Goal: Transaction & Acquisition: Purchase product/service

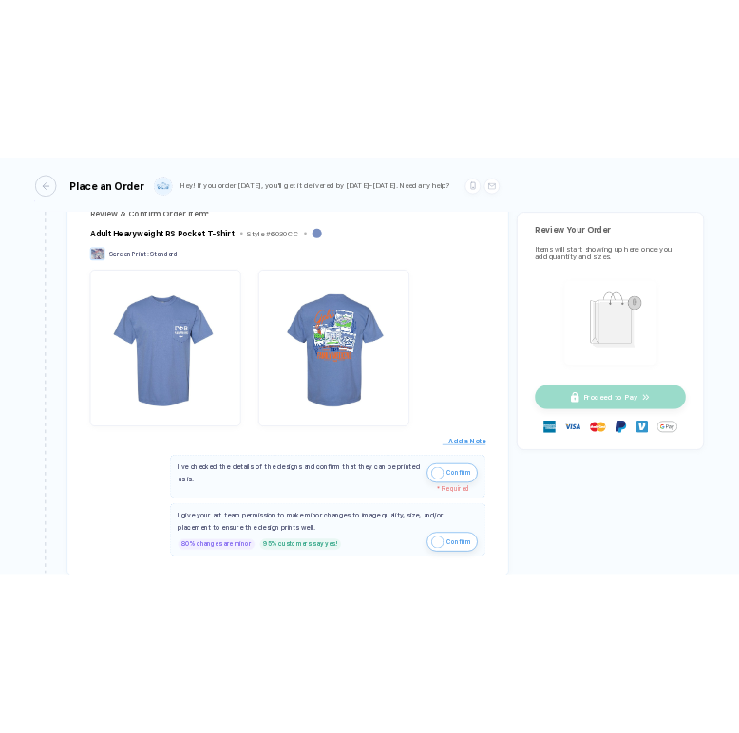
scroll to position [611, 0]
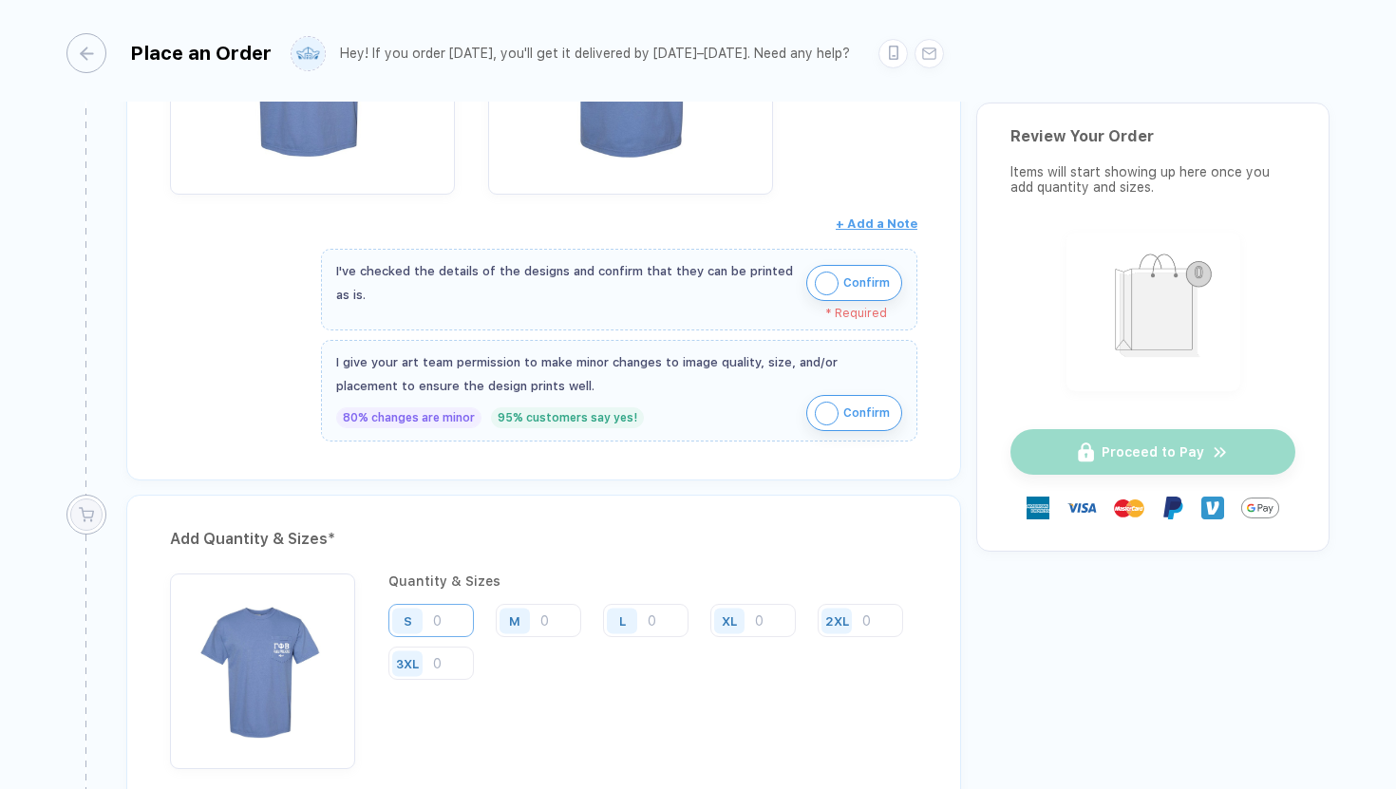
click at [458, 616] on input "number" at bounding box center [431, 620] width 85 height 33
drag, startPoint x: 0, startPoint y: 161, endPoint x: 56, endPoint y: 161, distance: 56.0
click at [56, 161] on div "**********" at bounding box center [698, 396] width 1396 height 792
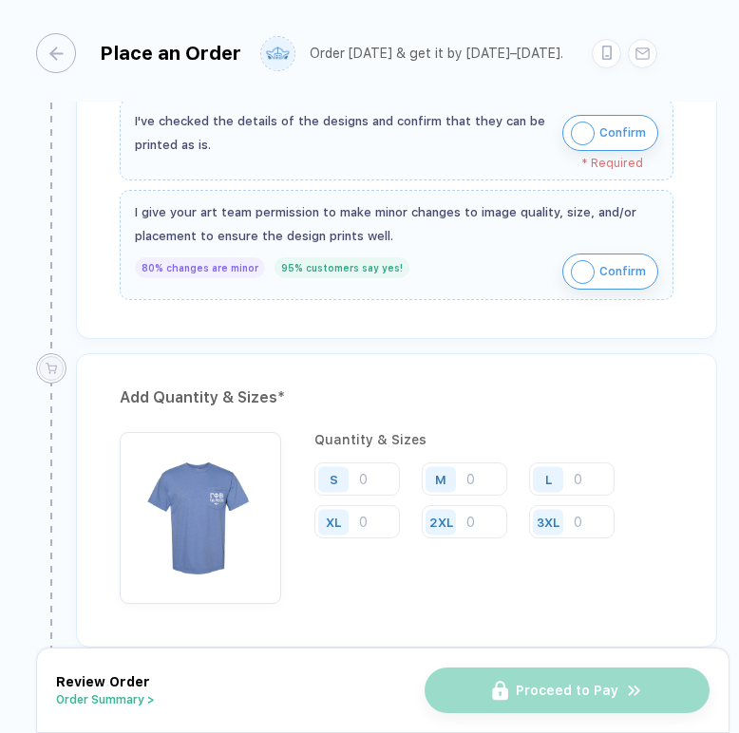
scroll to position [732, 0]
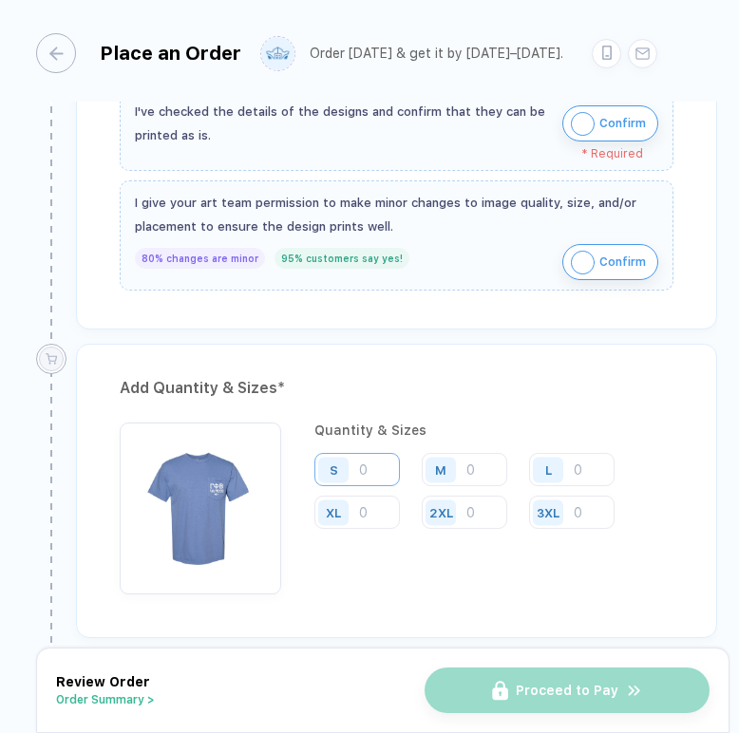
click at [381, 468] on input "number" at bounding box center [356, 469] width 85 height 33
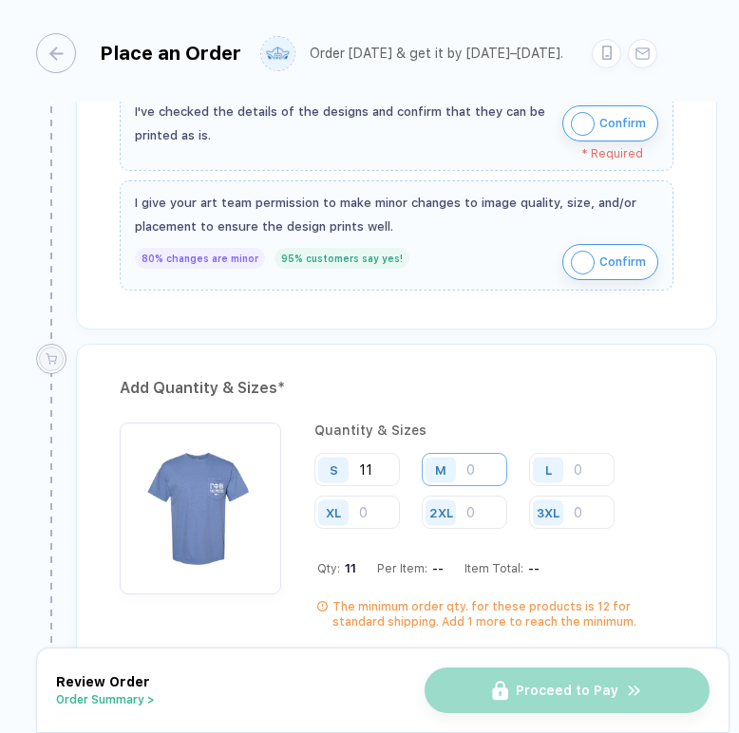
type input "11"
click at [480, 465] on input "number" at bounding box center [464, 469] width 85 height 33
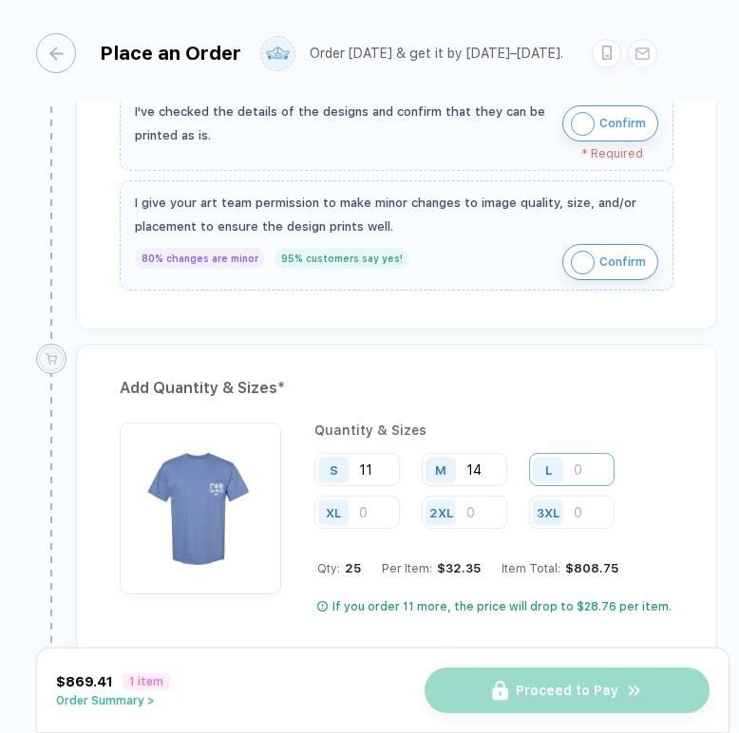
type input "14"
click at [603, 478] on input "number" at bounding box center [571, 469] width 85 height 33
type input "15"
click at [365, 514] on input "number" at bounding box center [356, 512] width 85 height 33
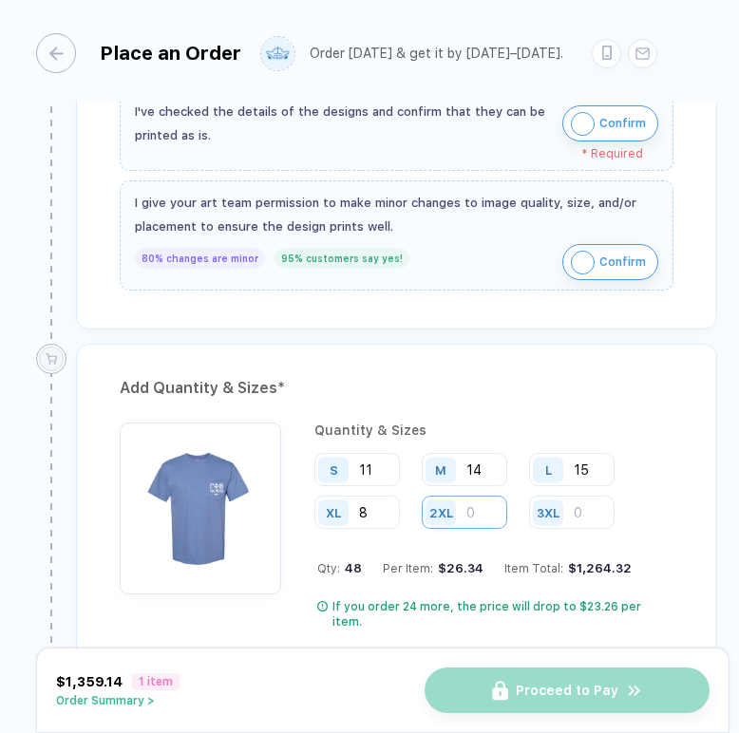
type input "8"
click at [489, 517] on input "number" at bounding box center [464, 512] width 85 height 33
type input "5"
click at [598, 520] on input "number" at bounding box center [571, 512] width 85 height 33
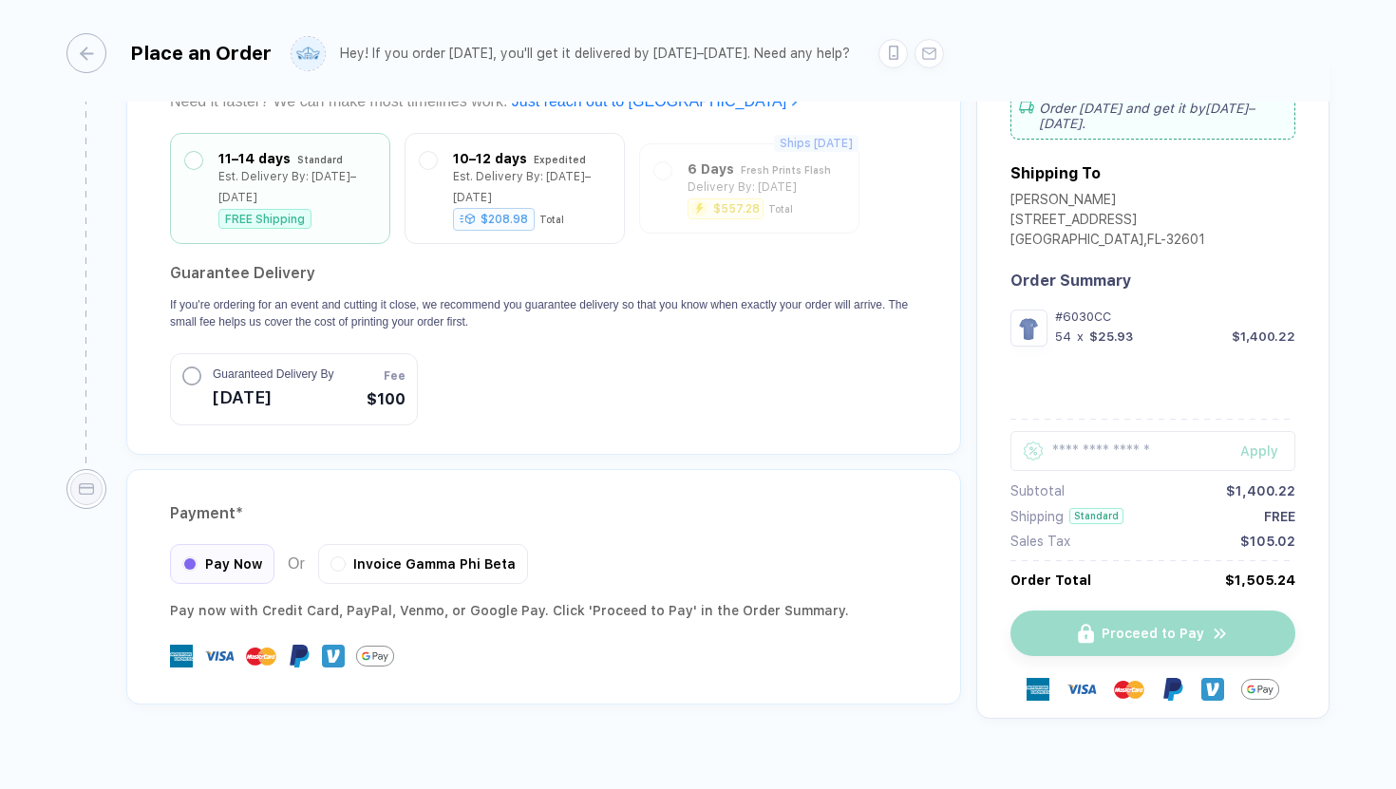
scroll to position [1747, 0]
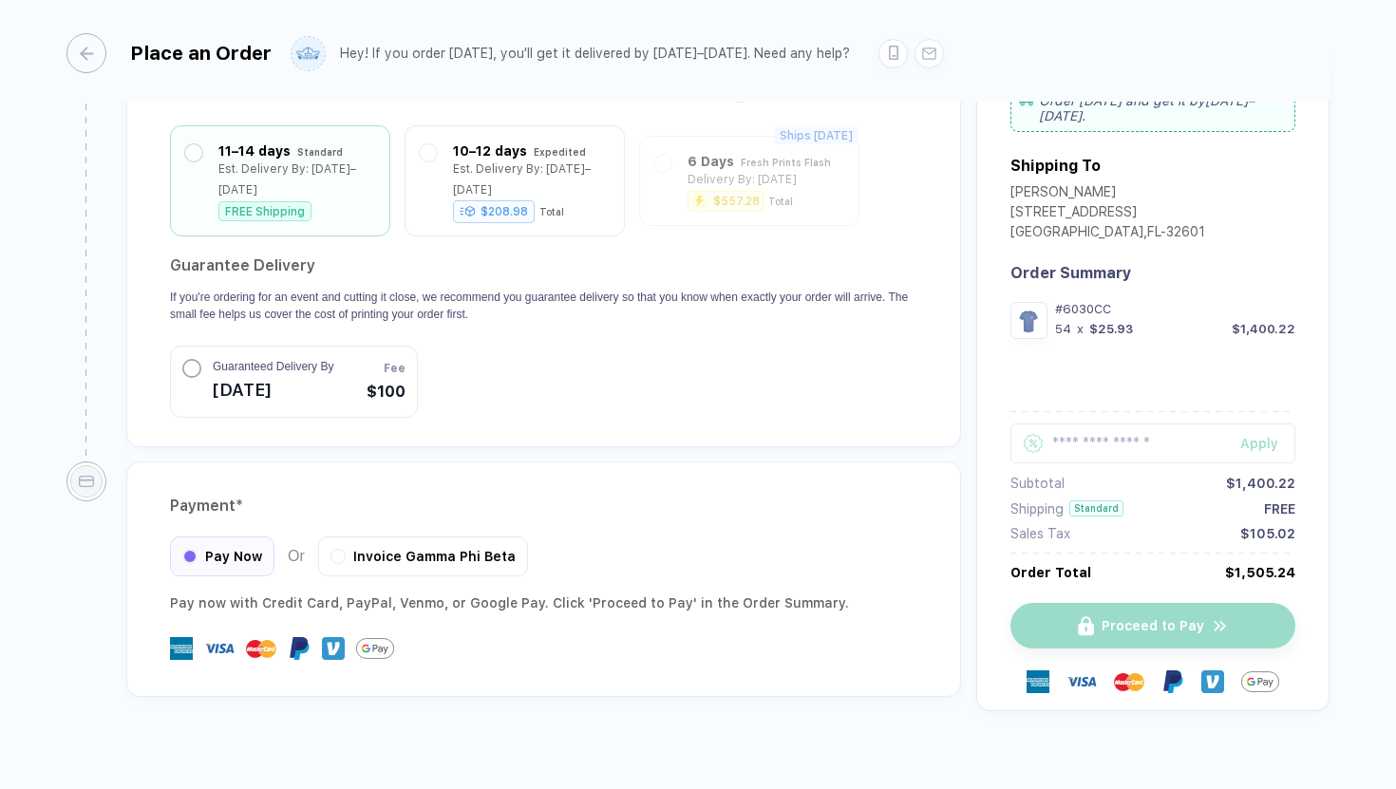
type input "1"
click at [668, 542] on div "Pay Now Or Invoice Gamma Phi Beta" at bounding box center [544, 557] width 748 height 40
click at [406, 546] on span "Invoice Gamma Phi Beta" at bounding box center [434, 553] width 162 height 15
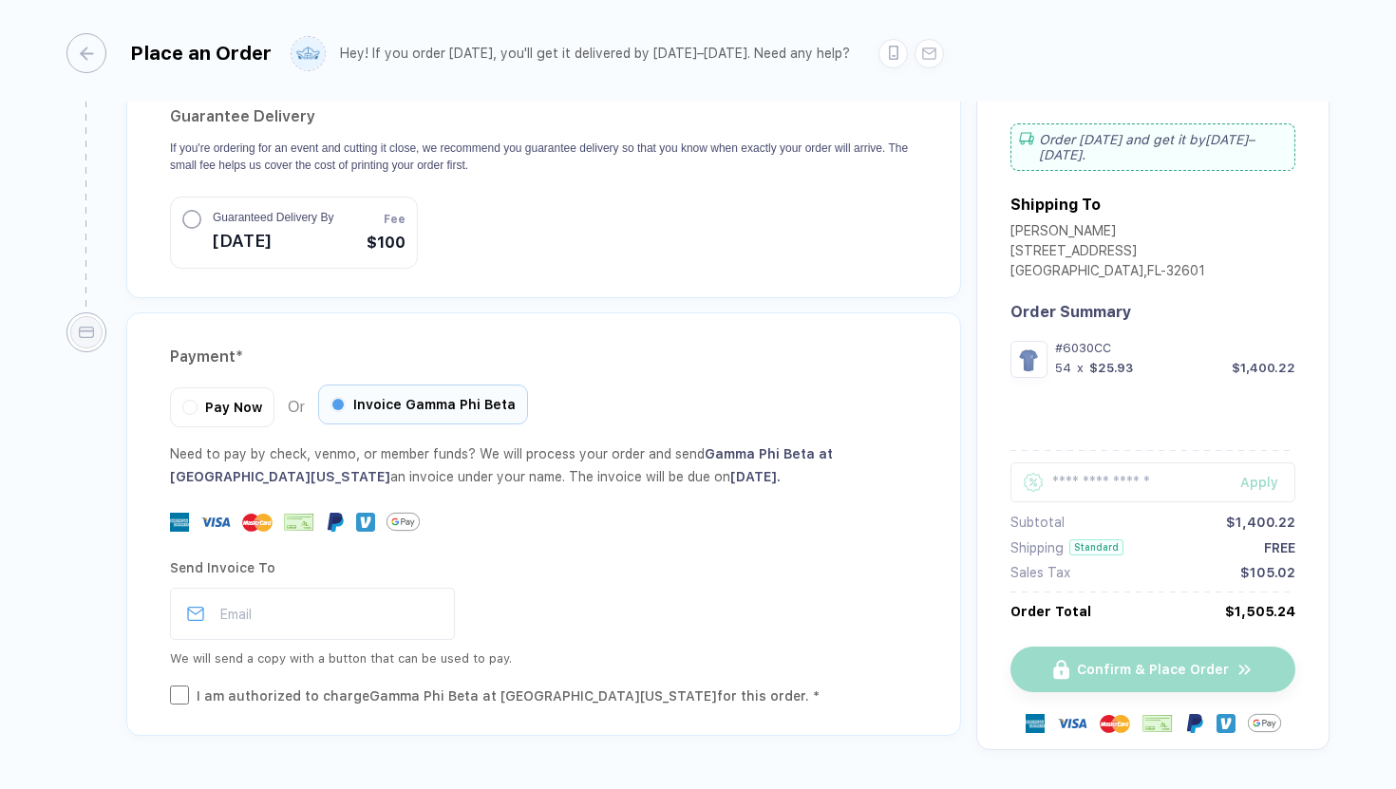
scroll to position [1901, 0]
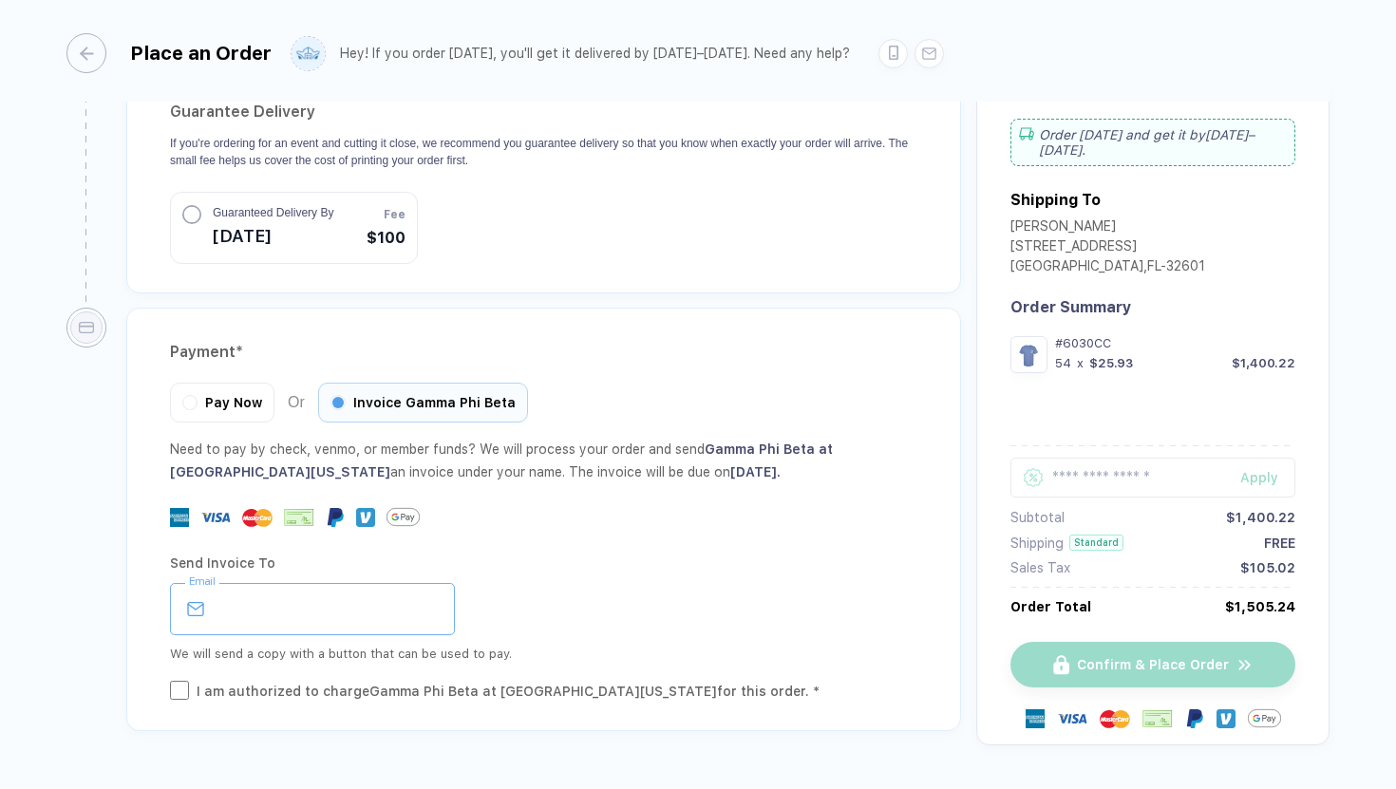
click at [373, 588] on input "email" at bounding box center [312, 609] width 285 height 52
type input "**********"
click at [588, 583] on div "**********" at bounding box center [544, 609] width 748 height 52
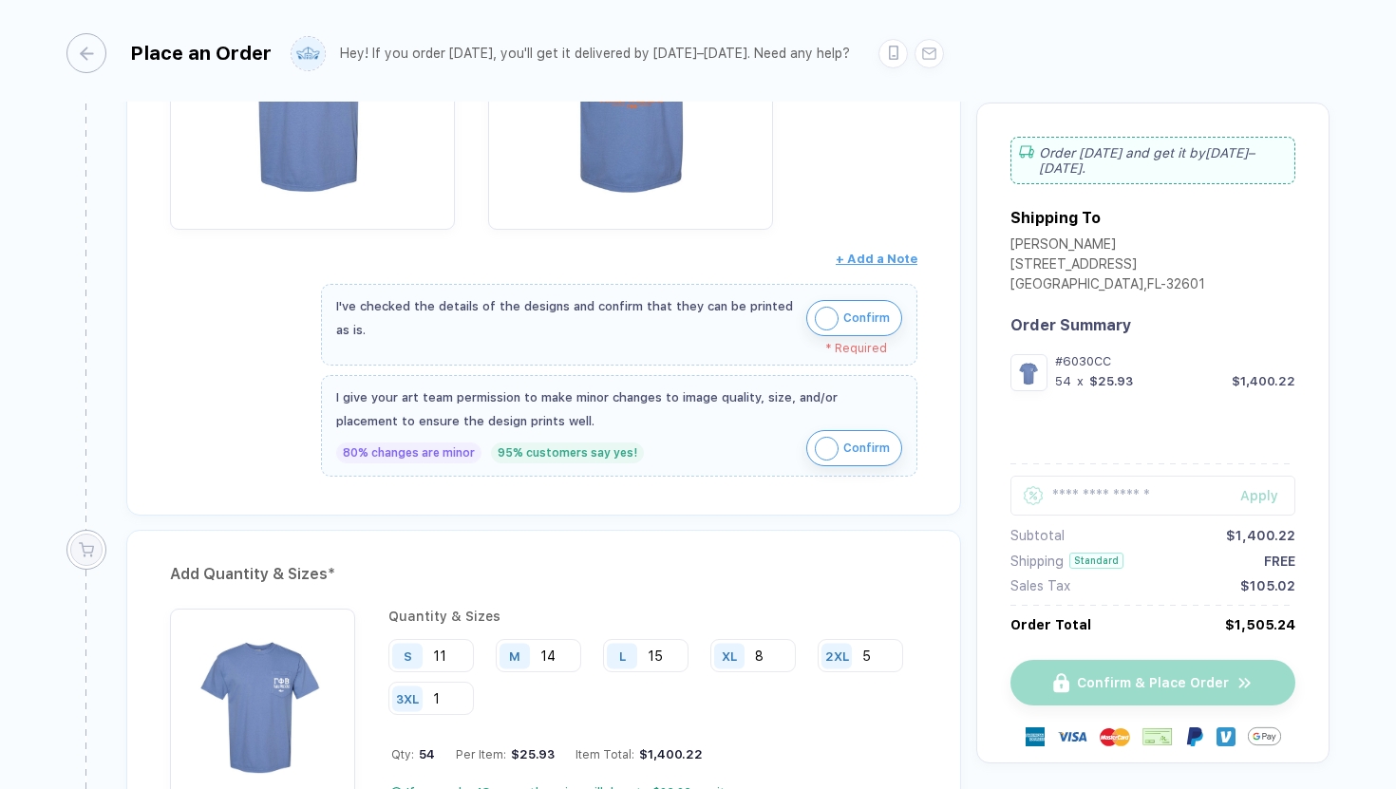
scroll to position [575, 0]
click at [815, 317] on img "button" at bounding box center [827, 320] width 24 height 24
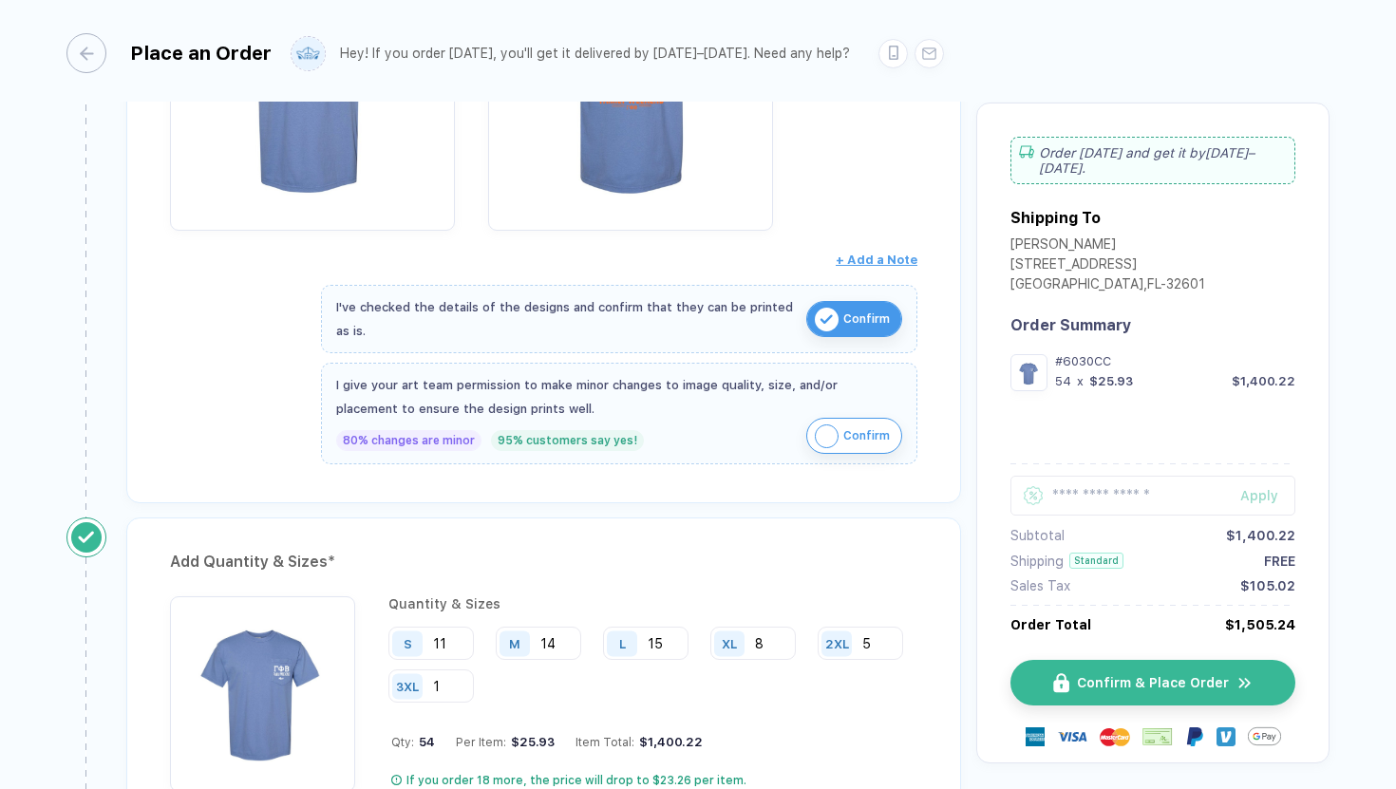
click at [822, 432] on img "button" at bounding box center [827, 437] width 24 height 24
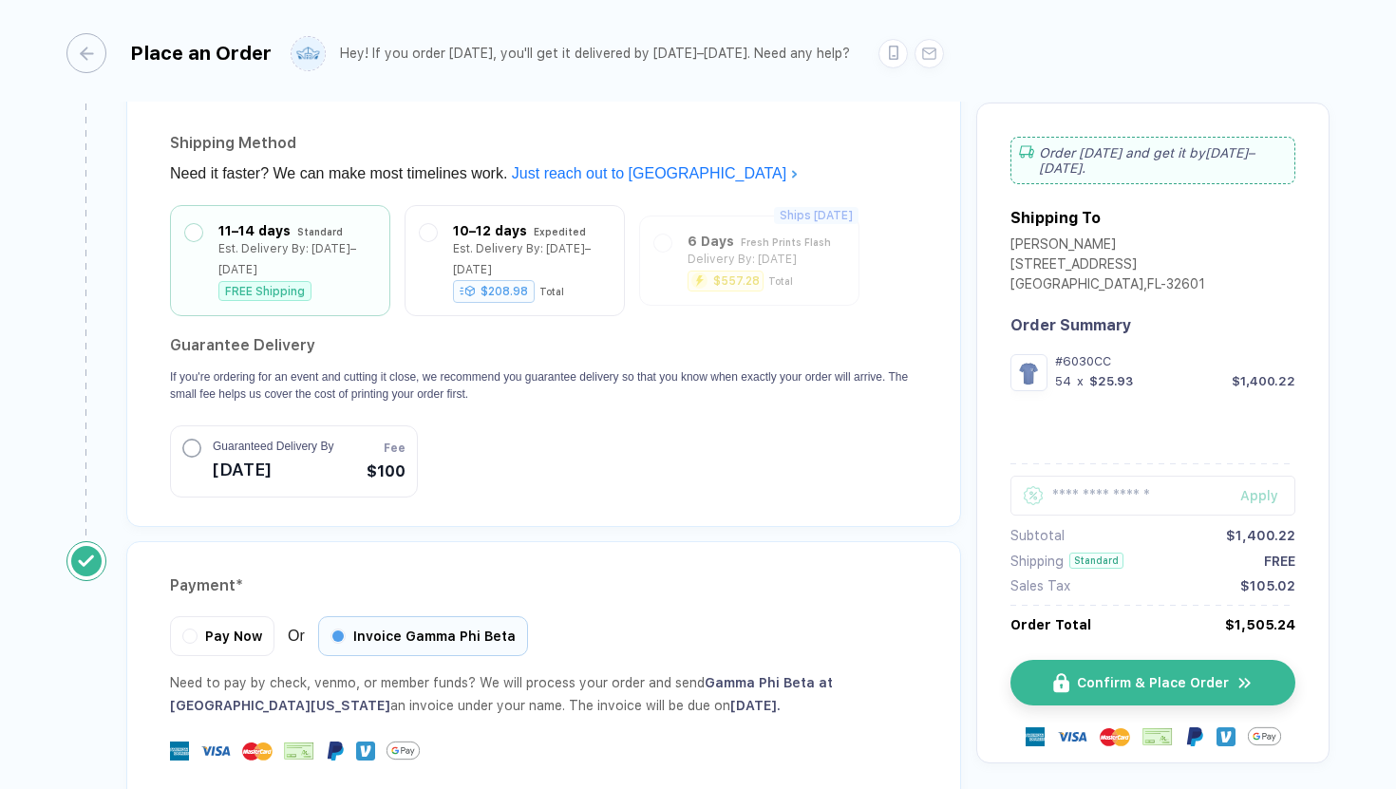
scroll to position [1922, 0]
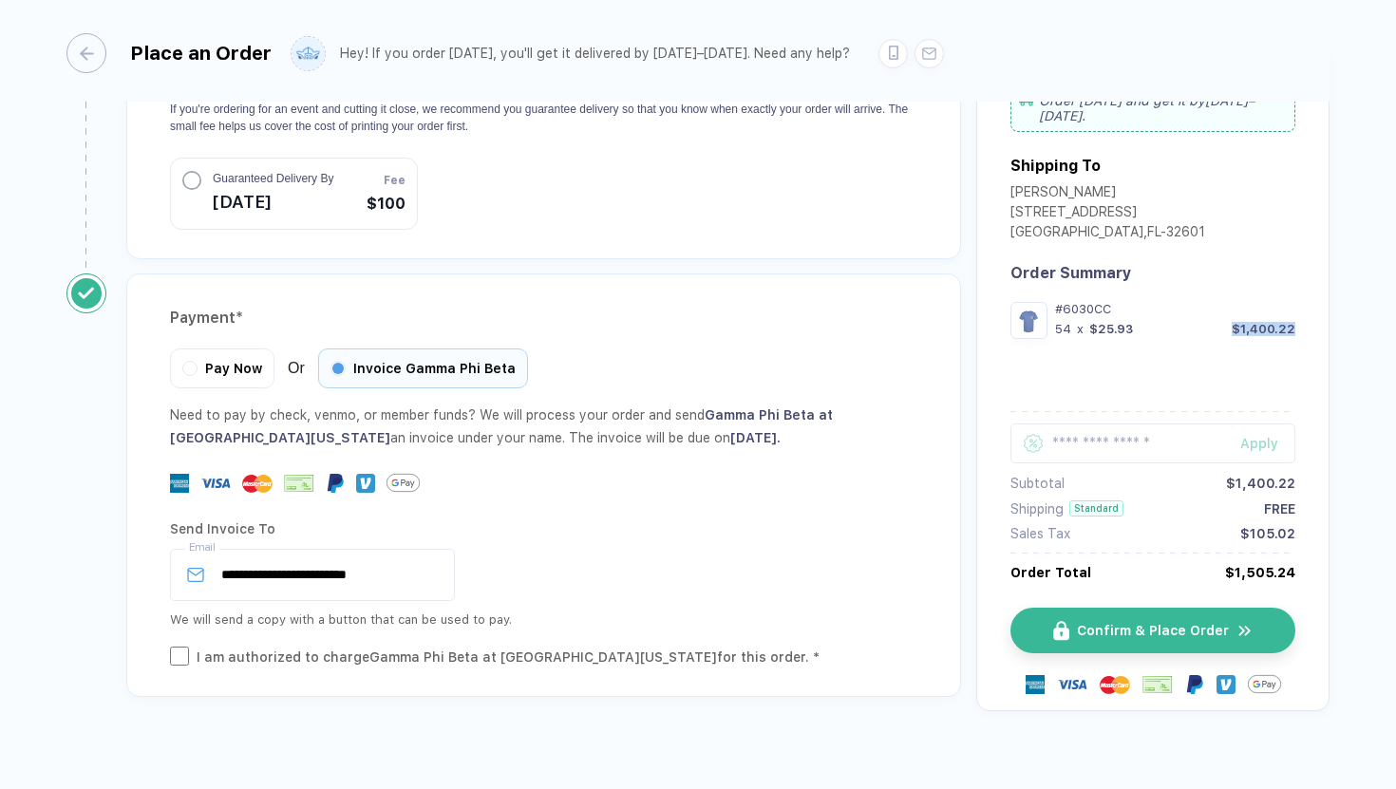
drag, startPoint x: 1225, startPoint y: 299, endPoint x: 1304, endPoint y: 327, distance: 83.5
click at [1306, 328] on div "Order [DATE] and get it by [DATE]–[DATE] . Shipping To [PERSON_NAME] [STREET_AD…" at bounding box center [1153, 380] width 353 height 661
copy div "$1,400.22"
click at [1247, 584] on div "Confirm & Place Order" at bounding box center [1153, 647] width 285 height 126
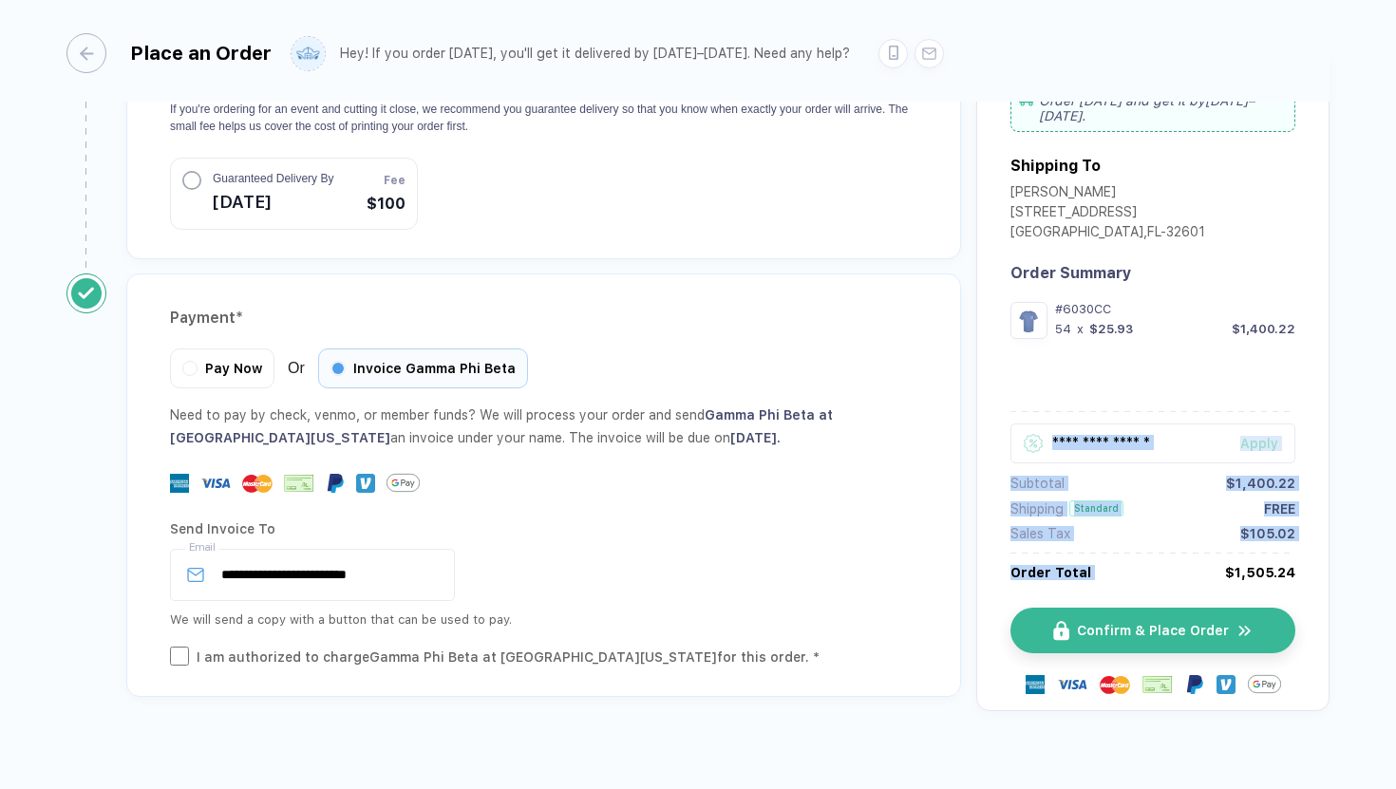
drag, startPoint x: 1211, startPoint y: 549, endPoint x: 1291, endPoint y: 551, distance: 79.8
click at [1292, 551] on div "Order [DATE] and get it by [DATE]–[DATE] . Shipping To [PERSON_NAME] [STREET_AD…" at bounding box center [1153, 380] width 353 height 661
click at [1291, 551] on div "Order [DATE] and get it by [DATE]–[DATE] . Shipping To [PERSON_NAME] [STREET_AD…" at bounding box center [1153, 380] width 353 height 661
drag, startPoint x: 1291, startPoint y: 551, endPoint x: 1234, endPoint y: 556, distance: 57.2
click at [1233, 556] on div "Order [DATE] and get it by [DATE]–[DATE] . Shipping To [PERSON_NAME] [STREET_AD…" at bounding box center [1153, 380] width 353 height 661
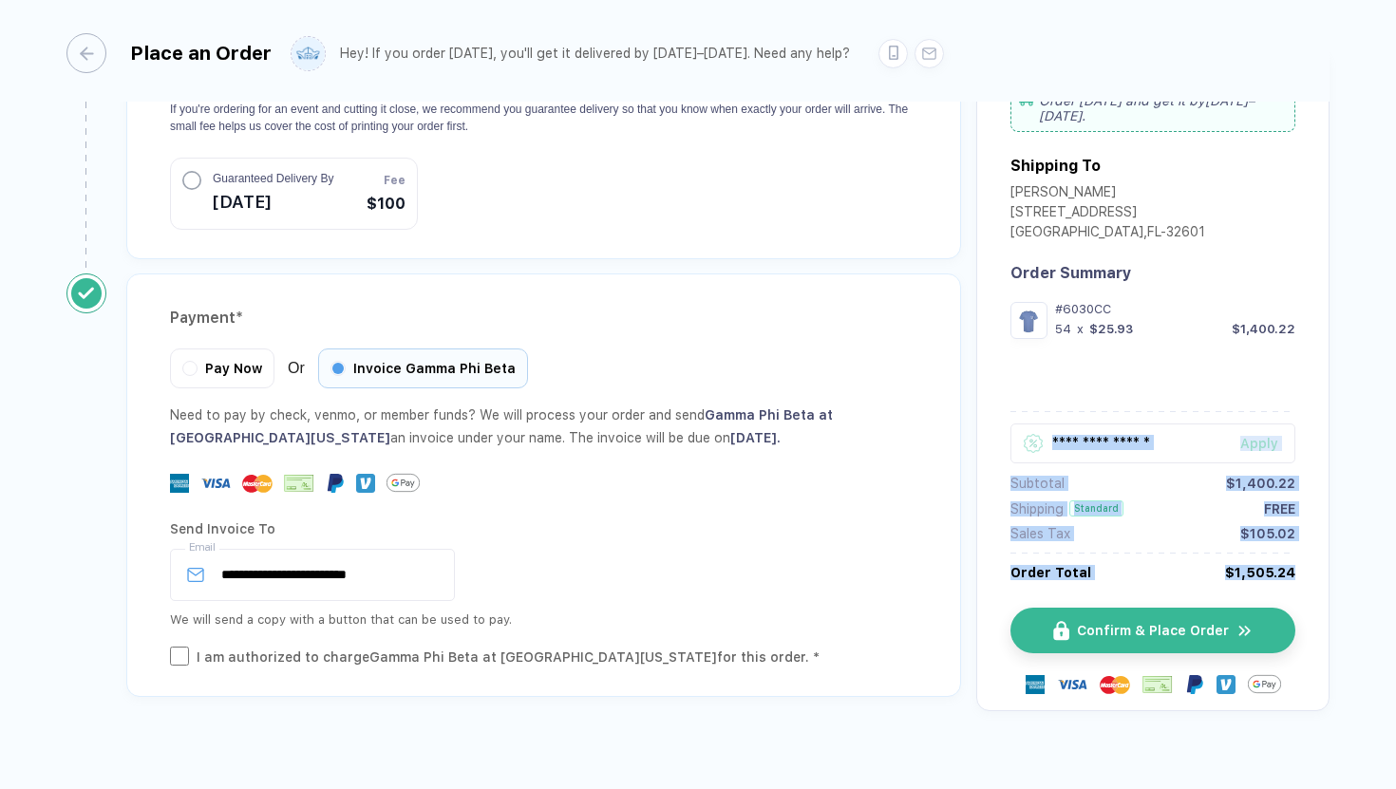
click at [1234, 565] on div "$1,505.24" at bounding box center [1260, 572] width 70 height 15
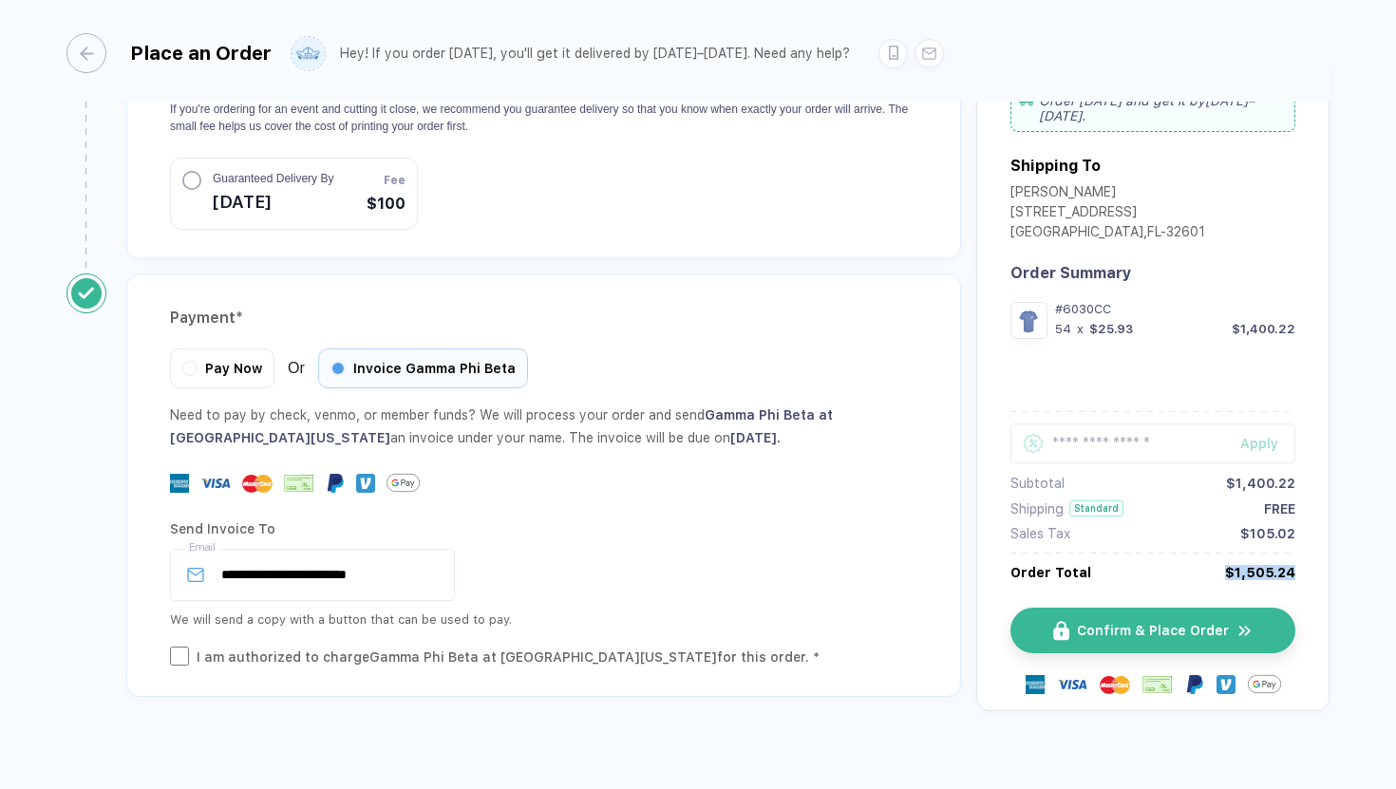
drag, startPoint x: 1225, startPoint y: 547, endPoint x: 1289, endPoint y: 557, distance: 64.3
click at [1289, 565] on div "$1,505.24" at bounding box center [1260, 572] width 70 height 15
copy div "$1,505.24"
click at [1221, 623] on span "Confirm & Place Order" at bounding box center [1165, 630] width 152 height 15
